Goal: Task Accomplishment & Management: Complete application form

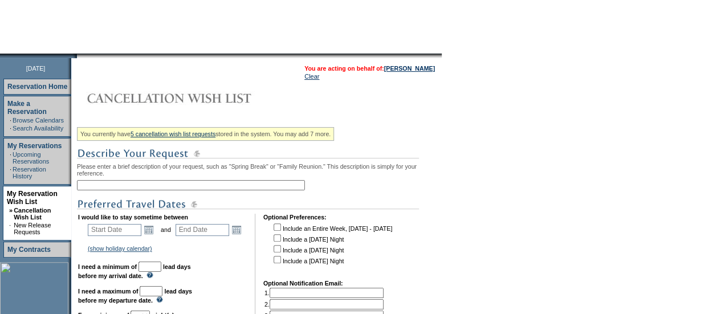
scroll to position [94, 0]
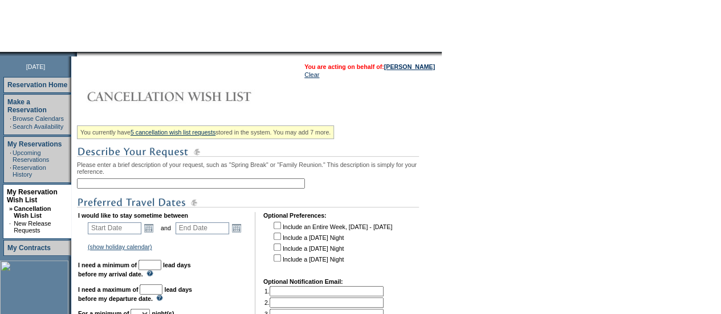
click at [141, 185] on input "text" at bounding box center [191, 183] width 228 height 10
type input "Pauoa Beach Club - Back up for Kona"
click at [153, 234] on link "Open the calendar popup." at bounding box center [149, 228] width 13 height 13
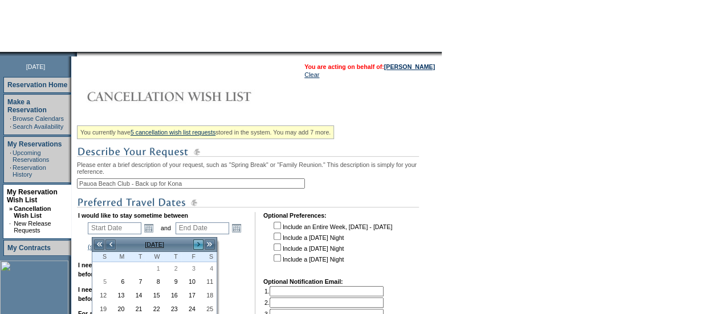
click at [201, 242] on link ">" at bounding box center [198, 244] width 11 height 11
click at [200, 241] on link ">" at bounding box center [198, 244] width 11 height 11
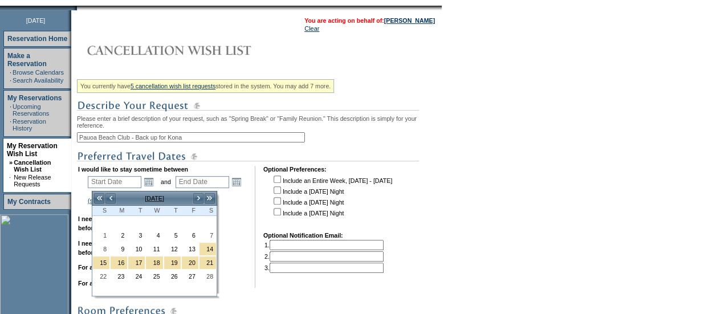
scroll to position [140, 0]
click at [103, 233] on link "1" at bounding box center [101, 235] width 17 height 13
type input "2026-02-01"
type input "2026-02-02"
type input "2/1/2026"
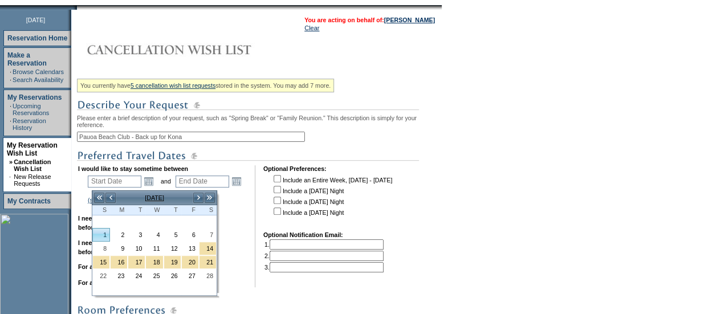
type input "2/2/2026"
type input "123"
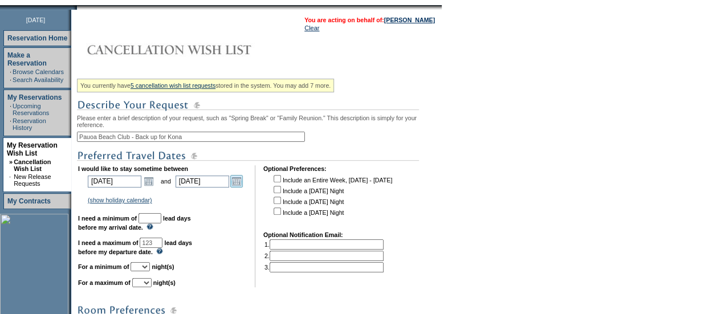
click at [237, 183] on link "Open the calendar popup." at bounding box center [236, 181] width 13 height 13
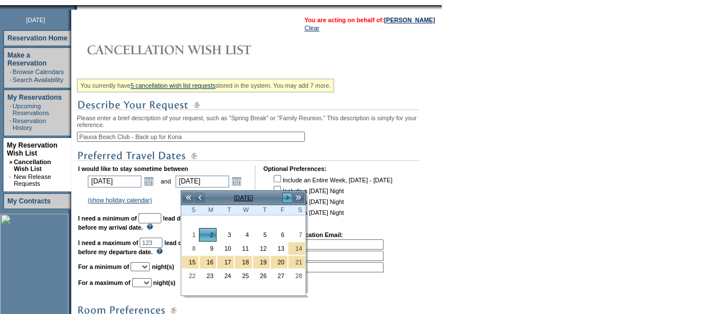
click at [286, 197] on link ">" at bounding box center [287, 197] width 11 height 11
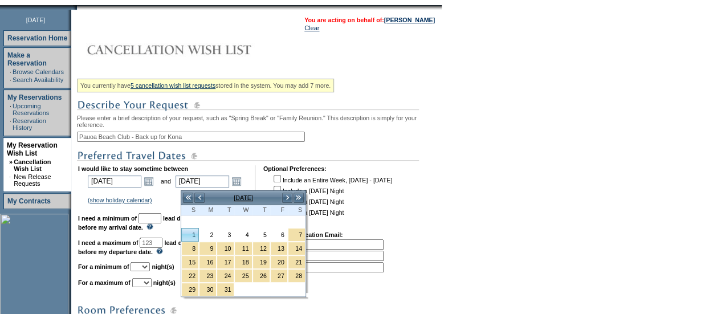
click at [188, 233] on link "1" at bounding box center [190, 235] width 17 height 13
type input "2026-03-01"
type input "3/1/2026"
type input "150"
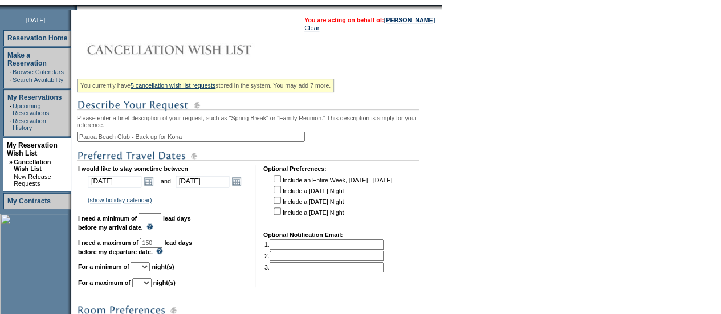
click at [161, 221] on input "text" at bounding box center [150, 218] width 23 height 10
type input "30"
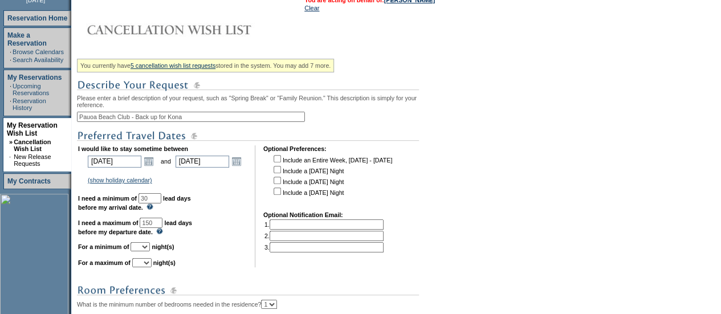
click at [281, 163] on input "checkbox" at bounding box center [277, 158] width 7 height 7
checkbox input "true"
select select "7"
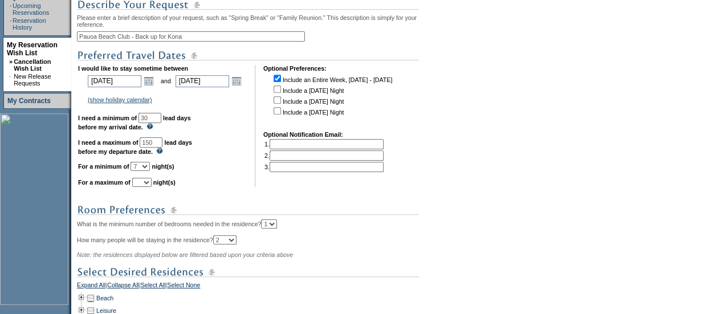
click at [152, 187] on select "1 2 3 4 5 6 7 8 9 10 11 12 13 14" at bounding box center [141, 182] width 19 height 9
select select "7"
click at [146, 184] on select "1 2 3 4 5 6 7 8 9 10 11 12 13 14" at bounding box center [141, 182] width 19 height 9
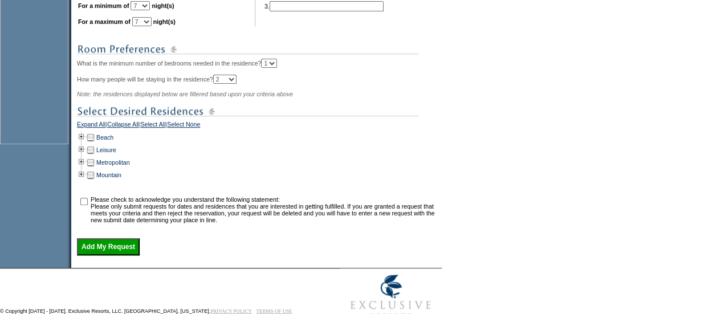
scroll to position [406, 0]
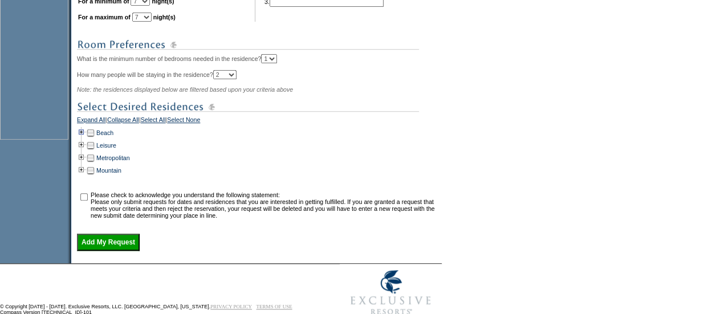
click at [86, 139] on td at bounding box center [81, 133] width 9 height 13
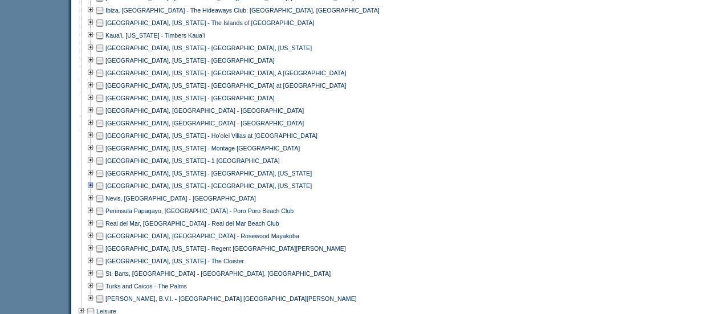
scroll to position [617, 0]
click at [104, 66] on td at bounding box center [99, 60] width 9 height 13
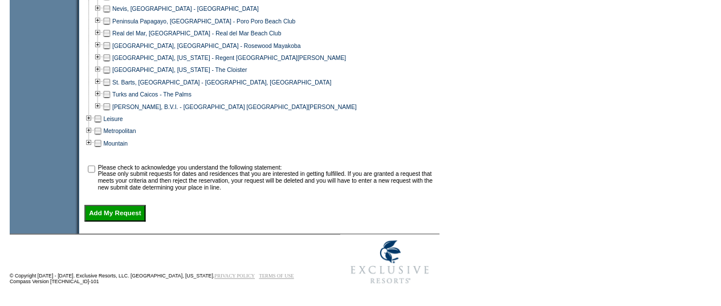
scroll to position [808, 0]
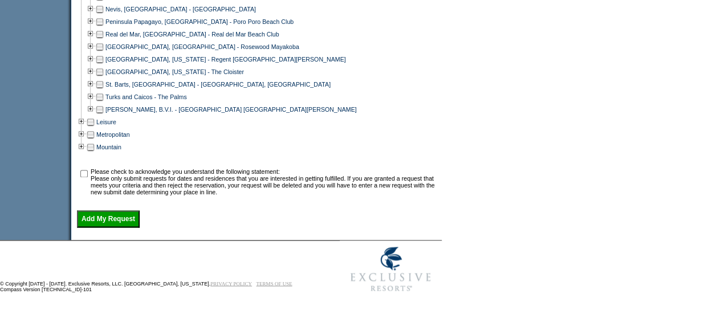
click at [86, 177] on input "checkbox" at bounding box center [83, 173] width 7 height 7
checkbox input "true"
click at [105, 223] on input "Add My Request" at bounding box center [108, 218] width 63 height 17
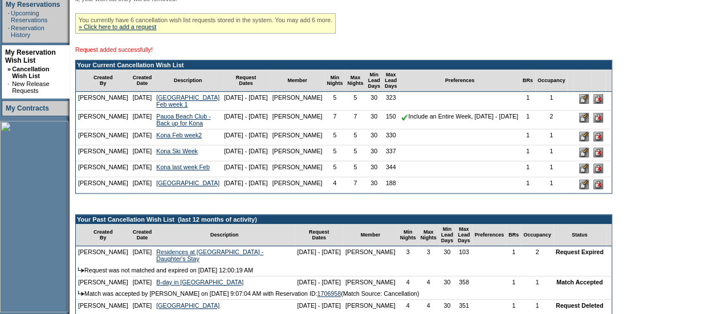
scroll to position [264, 0]
